Goal: Check status: Check status

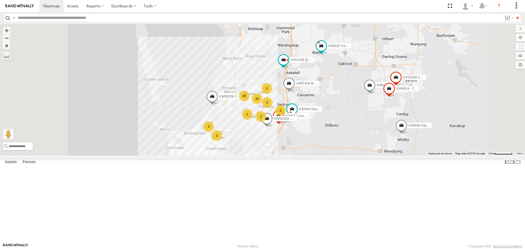
drag, startPoint x: 361, startPoint y: 77, endPoint x: 372, endPoint y: 164, distance: 88.3
click at [372, 155] on div "KWN49 Super.Retic 1HRP487 Stat Planner 1HSA085 Coor. [DOMAIN_NAME] KWN59 Coord …" at bounding box center [262, 89] width 525 height 131
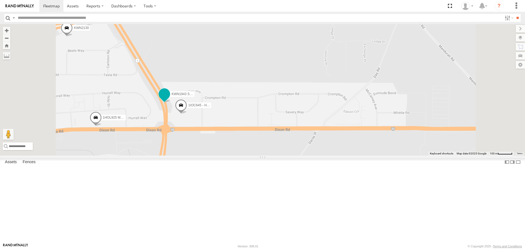
click at [169, 99] on span at bounding box center [164, 94] width 10 height 10
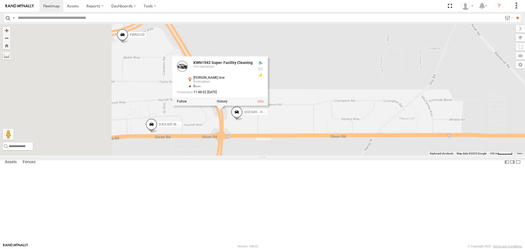
drag, startPoint x: 194, startPoint y: 184, endPoint x: 247, endPoint y: 189, distance: 53.3
click at [247, 155] on div "KWN49 Super.Retic 1HRP487 Stat Planner 1HSA085 Coor. [DOMAIN_NAME] KWN59 Coord …" at bounding box center [262, 89] width 525 height 131
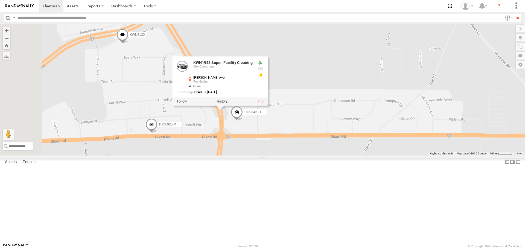
click at [157, 133] on span at bounding box center [151, 125] width 12 height 15
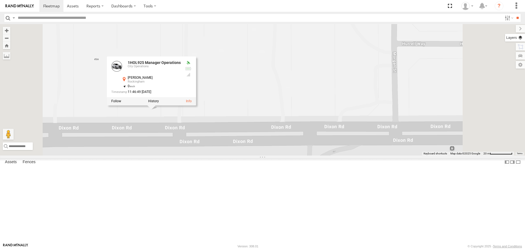
click at [520, 39] on label at bounding box center [515, 38] width 20 height 8
click at [0, 0] on label at bounding box center [0, 0] width 0 height 0
click at [0, 0] on span "Satellite" at bounding box center [0, 0] width 0 height 0
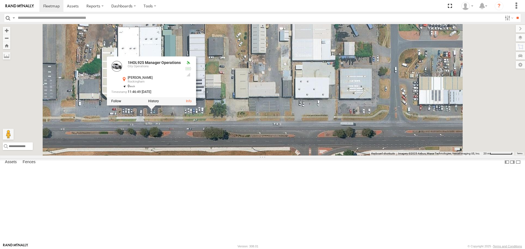
click at [319, 155] on div "KWN49 Super.Retic 1HRP487 Stat Planner 1HSA085 Coor. [DOMAIN_NAME] KWN59 Coord …" at bounding box center [262, 89] width 525 height 131
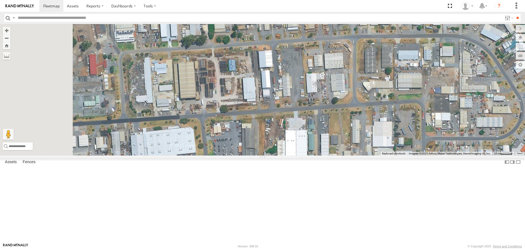
drag, startPoint x: 264, startPoint y: 201, endPoint x: 353, endPoint y: 232, distance: 94.4
click at [353, 155] on div "KWN49 Super.Retic 1HRP487 Stat Planner 1HSA085 Coor. [DOMAIN_NAME] KWN59 Coord …" at bounding box center [262, 89] width 525 height 131
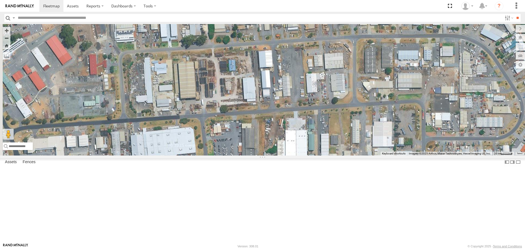
click at [7, 20] on input "button" at bounding box center [7, 18] width 7 height 8
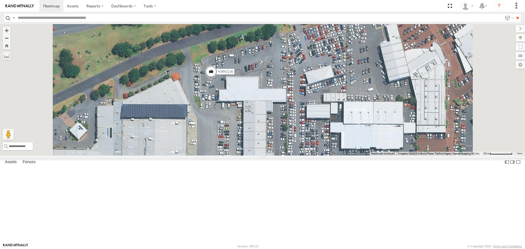
click at [217, 81] on span at bounding box center [211, 73] width 12 height 15
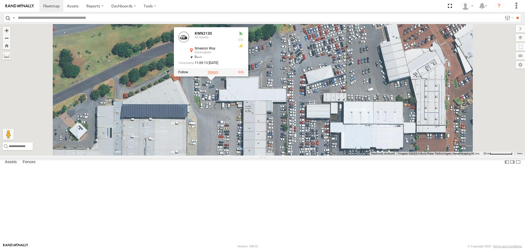
click at [218, 74] on label at bounding box center [213, 73] width 11 height 4
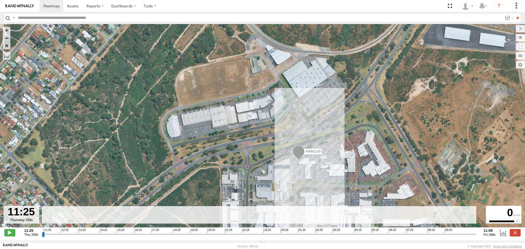
click at [10, 17] on input "button" at bounding box center [7, 18] width 7 height 8
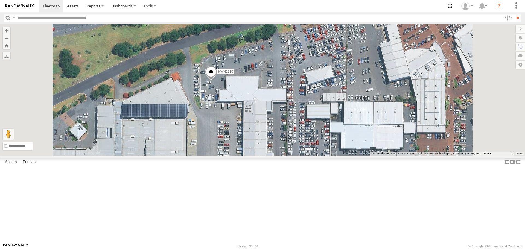
click at [5, 19] on input "button" at bounding box center [7, 18] width 7 height 8
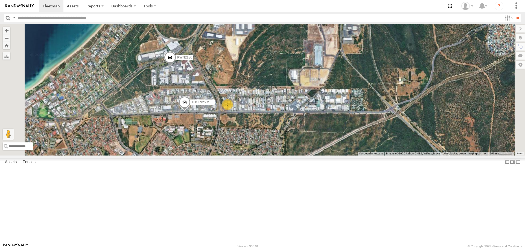
drag, startPoint x: 293, startPoint y: 201, endPoint x: 284, endPoint y: 122, distance: 80.1
click at [284, 122] on div "KWN2130 2 1HOL925 Manager Operations" at bounding box center [262, 89] width 525 height 131
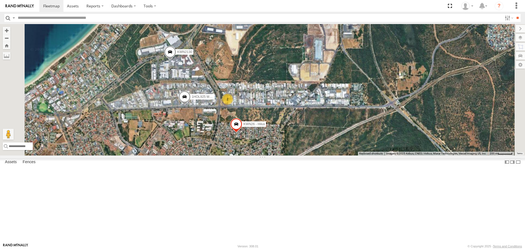
click at [191, 106] on span at bounding box center [184, 98] width 12 height 15
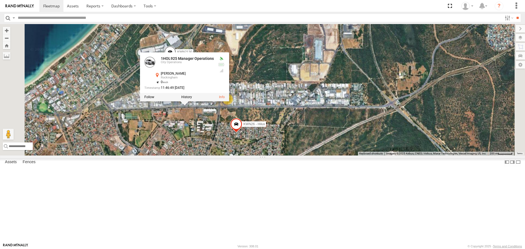
click at [229, 101] on div at bounding box center [184, 97] width 89 height 8
click at [192, 99] on label at bounding box center [186, 97] width 11 height 4
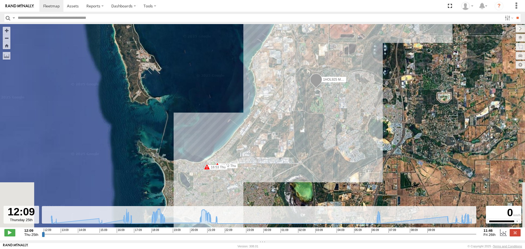
drag, startPoint x: 260, startPoint y: 159, endPoint x: 264, endPoint y: 120, distance: 39.2
click at [264, 120] on div "1HOL925 Manager Operations 16:52 Thu 16:53 Thu 18:41 Thu 18:43 Thu 18:45 Thu" at bounding box center [262, 128] width 525 height 209
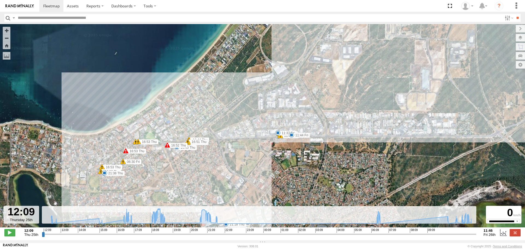
drag, startPoint x: 346, startPoint y: 154, endPoint x: 323, endPoint y: 155, distance: 23.2
click at [323, 155] on div "1HOL925 Manager Operations 16:52 Thu 16:53 Thu 18:41 Thu 18:43 Thu 18:45 Thu 16…" at bounding box center [262, 128] width 525 height 209
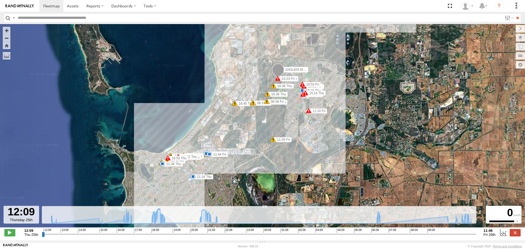
drag, startPoint x: 359, startPoint y: 159, endPoint x: 241, endPoint y: 165, distance: 118.2
click at [241, 165] on div "1HOL925 Manager Operations 16:52 Thu 16:53 Thu 18:41 Thu 18:43 Thu 18:45 Thu 16…" at bounding box center [262, 128] width 525 height 209
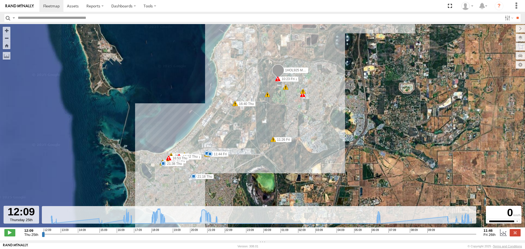
drag, startPoint x: 12, startPoint y: 16, endPoint x: 10, endPoint y: 19, distance: 3.5
click at [10, 19] on div "Search Query Asset ID Asset Label Registration Manufacturer Model VIN Job ID Dr…" at bounding box center [259, 18] width 510 height 8
click at [10, 19] on input "button" at bounding box center [7, 18] width 7 height 8
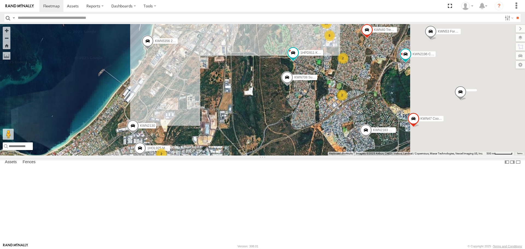
drag, startPoint x: 350, startPoint y: 171, endPoint x: 286, endPoint y: 190, distance: 66.3
click at [285, 155] on div "KWN5356 2001086 Camera Trailer Rangers KWN40 Tree Officer KWN2130 KWN2189 Playg…" at bounding box center [262, 89] width 525 height 131
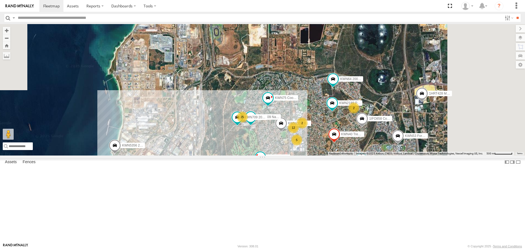
drag, startPoint x: 241, startPoint y: 118, endPoint x: 207, endPoint y: 238, distance: 124.4
click at [207, 155] on div "KWN5356 2001086 Camera Trailer Rangers KWN40 Tree Officer KWN2130 KWN2189 Playg…" at bounding box center [262, 89] width 525 height 131
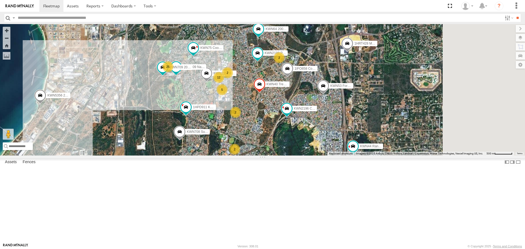
drag, startPoint x: 266, startPoint y: 186, endPoint x: 200, endPoint y: 116, distance: 96.1
click at [200, 116] on div "KWN5356 2001086 Camera Trailer Rangers KWN40 Tree Officer KWN2130 KWN2189 Playg…" at bounding box center [262, 89] width 525 height 131
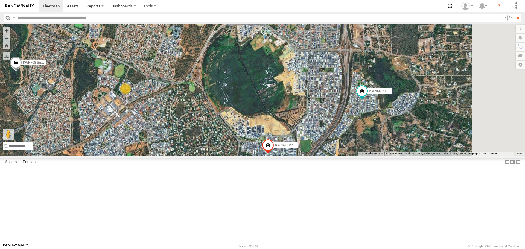
drag, startPoint x: 293, startPoint y: 176, endPoint x: 172, endPoint y: 133, distance: 128.5
click at [172, 133] on div "KWN5356 2001086 Camera Trailer Rangers KWN40 Tree Officer KWN2130 KWN2189 Playg…" at bounding box center [262, 89] width 525 height 131
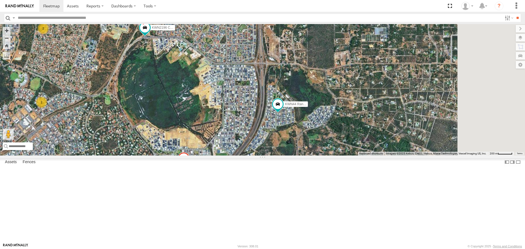
drag, startPoint x: 335, startPoint y: 170, endPoint x: 250, endPoint y: 183, distance: 86.0
click at [250, 155] on div "KWN5356 2001086 Camera Trailer Rangers KWN40 Tree Officer KWN2130 KWN2189 Playg…" at bounding box center [262, 89] width 525 height 131
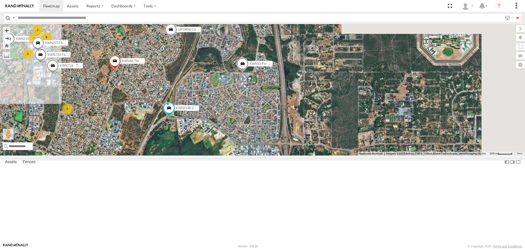
drag, startPoint x: 270, startPoint y: 104, endPoint x: 296, endPoint y: 193, distance: 92.1
click at [296, 155] on div "KWN5356 2001086 Camera Trailer Rangers KWN40 Tree Officer KWN2130 KWN2189 Playg…" at bounding box center [262, 89] width 525 height 131
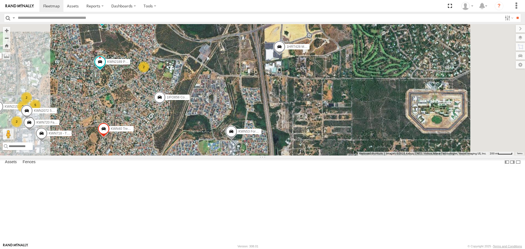
drag, startPoint x: 314, startPoint y: 156, endPoint x: 302, endPoint y: 211, distance: 55.8
click at [302, 155] on div "KWN5356 2001086 Camera Trailer Rangers KWN40 Tree Officer KWN2130 KWN2189 Playg…" at bounding box center [262, 89] width 525 height 131
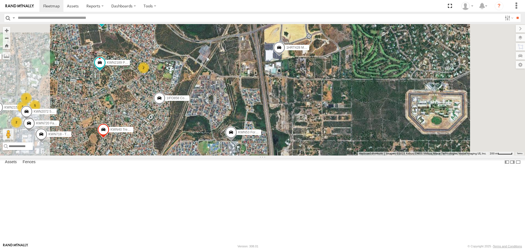
click at [285, 57] on span at bounding box center [279, 49] width 12 height 15
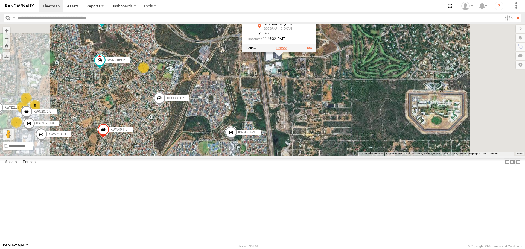
click at [286, 50] on label at bounding box center [281, 48] width 11 height 4
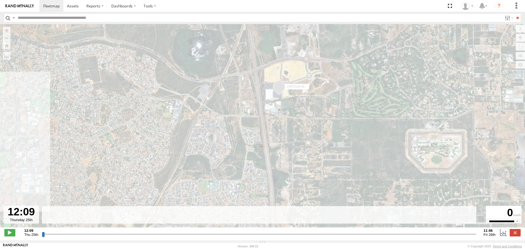
type input "**********"
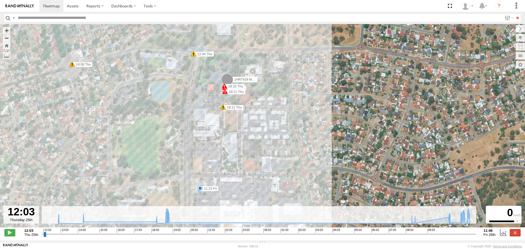
drag, startPoint x: 270, startPoint y: 85, endPoint x: 291, endPoint y: 185, distance: 102.7
click at [291, 185] on div "1HRT428 Manager IT 12:44 Thu 13:09 Thu 14:08 Thu 14:11 Thu 18:11 Thu 18:13 Thu …" at bounding box center [262, 128] width 525 height 209
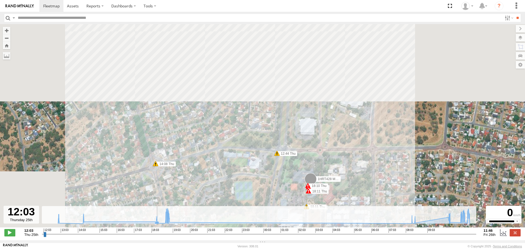
drag, startPoint x: 78, startPoint y: 118, endPoint x: 154, endPoint y: 218, distance: 126.2
click at [157, 222] on div "To navigate the map with touch gestures double-tap and hold your finger on the …" at bounding box center [262, 132] width 525 height 216
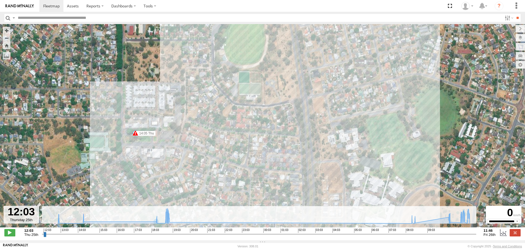
drag, startPoint x: 165, startPoint y: 62, endPoint x: 186, endPoint y: 151, distance: 91.7
click at [186, 151] on div "1HRT428 Manager IT 12:44 Thu 13:09 Thu 14:08 Thu 14:11 Thu 18:11 Thu 18:13 Thu …" at bounding box center [262, 128] width 525 height 209
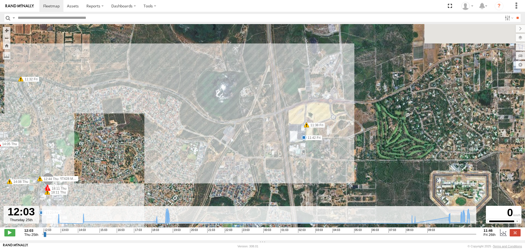
drag, startPoint x: 333, startPoint y: 151, endPoint x: 159, endPoint y: 149, distance: 174.7
click at [159, 150] on div "1HRT428 Manager IT 12:44 Thu 13:09 Thu 14:08 Thu 14:11 Thu 18:11 Thu 18:13 Thu …" at bounding box center [262, 128] width 525 height 209
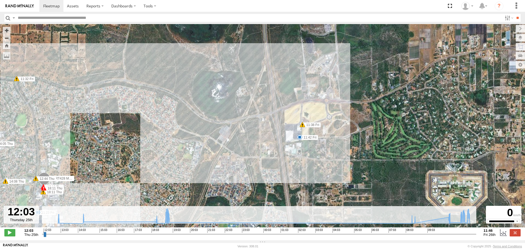
click at [7, 20] on input "button" at bounding box center [7, 18] width 7 height 8
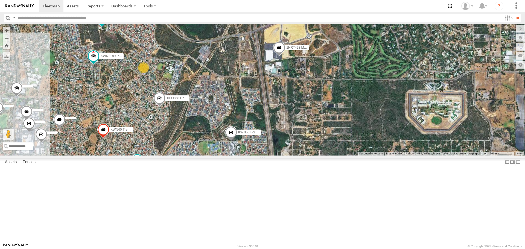
click at [142, 165] on span at bounding box center [137, 160] width 10 height 10
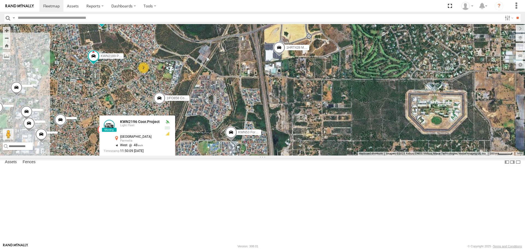
click at [271, 155] on div "KWN40 Tree Officer KWN2189 Playground Officer KWN64 2001034 Hino 300 1HRT428 Ma…" at bounding box center [262, 89] width 525 height 131
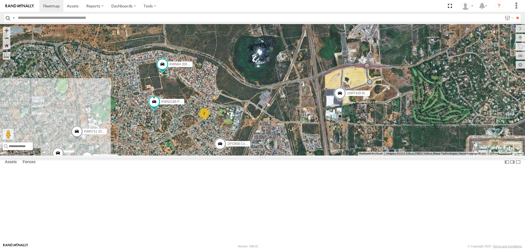
drag, startPoint x: 240, startPoint y: 196, endPoint x: 295, endPoint y: 238, distance: 69.9
click at [295, 155] on div "KWN40 Tree Officer KWN720 Facility Maint KWN2189 Playground Officer KWN711 2001…" at bounding box center [262, 89] width 525 height 131
click at [226, 153] on span at bounding box center [220, 145] width 12 height 15
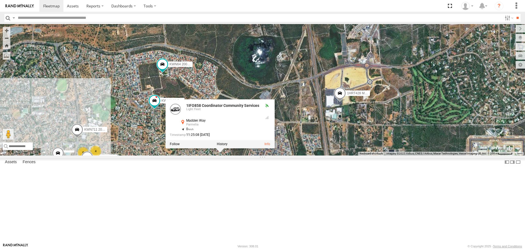
click at [292, 155] on div "KWN40 Tree Officer KWN720 Facility Maint KWN2189 Playground Officer KWN711 2001…" at bounding box center [262, 89] width 525 height 131
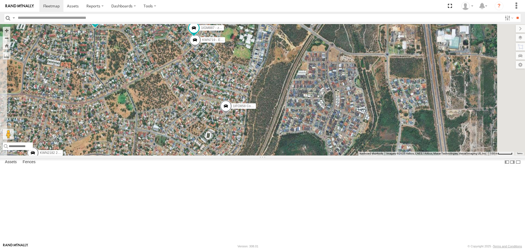
drag, startPoint x: 204, startPoint y: 181, endPoint x: 207, endPoint y: 142, distance: 39.5
click at [207, 142] on div "KWN40 Tree Officer KWN720 Facility Maint KWN2151 KAP KWN2189 Playground Officer…" at bounding box center [262, 89] width 525 height 131
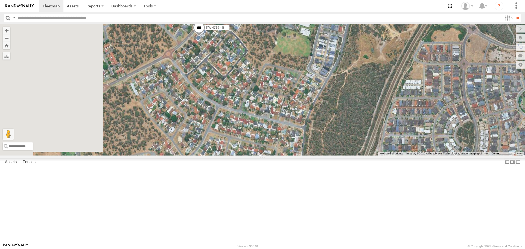
drag, startPoint x: 293, startPoint y: 150, endPoint x: 319, endPoint y: 175, distance: 36.1
click at [319, 155] on div "KWN40 Tree Officer KWN720 Facility Maint KWN2151 KAP KWN2189 Playground Officer…" at bounding box center [262, 89] width 525 height 131
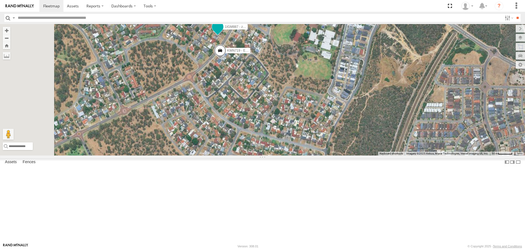
click at [223, 32] on span at bounding box center [218, 27] width 10 height 10
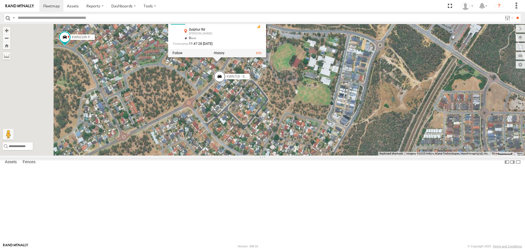
drag, startPoint x: 294, startPoint y: 83, endPoint x: 293, endPoint y: 109, distance: 26.8
click at [293, 109] on div "KWN40 Tree Officer KWN720 Facility Maint KWN2151 KAP KWN2189 Playground Officer…" at bounding box center [262, 89] width 525 height 131
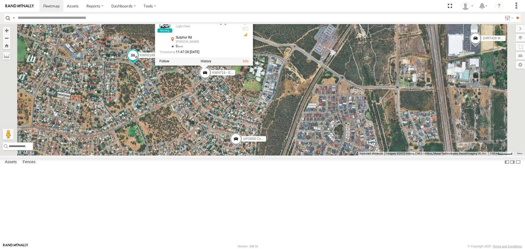
click at [138, 60] on span at bounding box center [133, 56] width 10 height 10
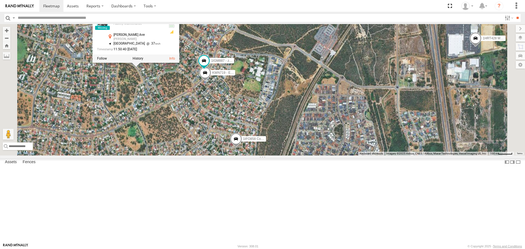
click at [211, 81] on span at bounding box center [205, 74] width 12 height 15
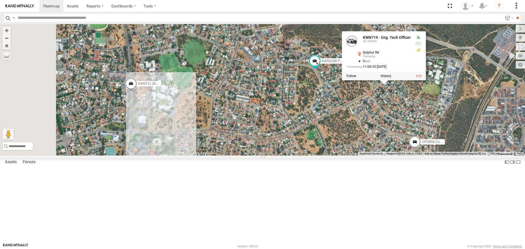
drag, startPoint x: 373, startPoint y: 176, endPoint x: 407, endPoint y: 176, distance: 34.4
click at [407, 155] on div "KWN40 Tree Officer KWN720 Facility Maint KWN2151 KAP KWN2189 Playground Officer…" at bounding box center [262, 89] width 525 height 131
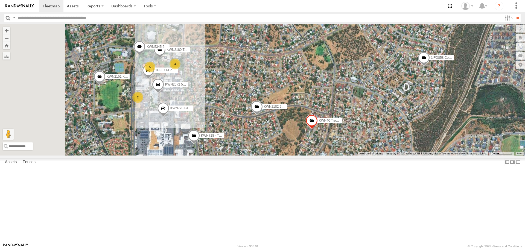
drag, startPoint x: 171, startPoint y: 198, endPoint x: 178, endPoint y: 110, distance: 88.9
click at [178, 110] on div "KWN40 Tree Officer KWN720 Facility Maint KWN2151 KAP KWN2189 Playground Officer…" at bounding box center [262, 89] width 525 height 131
